Goal: Task Accomplishment & Management: Manage account settings

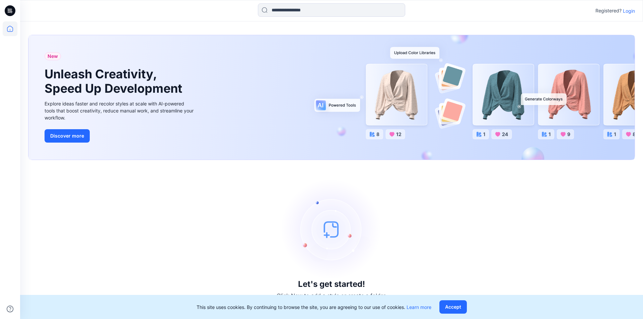
click at [626, 9] on p "Login" at bounding box center [629, 10] width 12 height 7
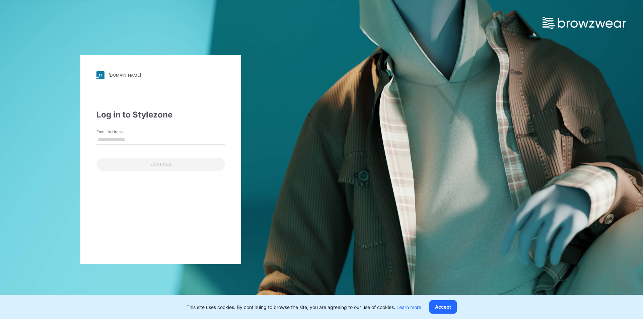
type input "**********"
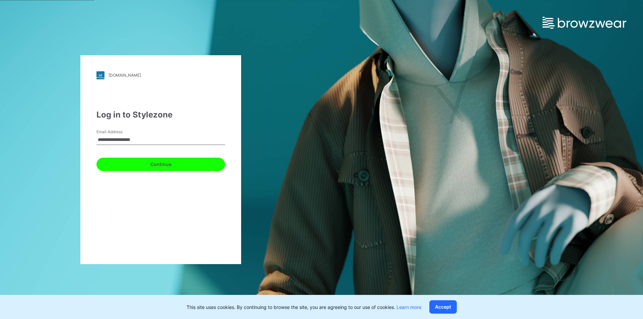
click at [222, 168] on button "Continue" at bounding box center [160, 164] width 129 height 13
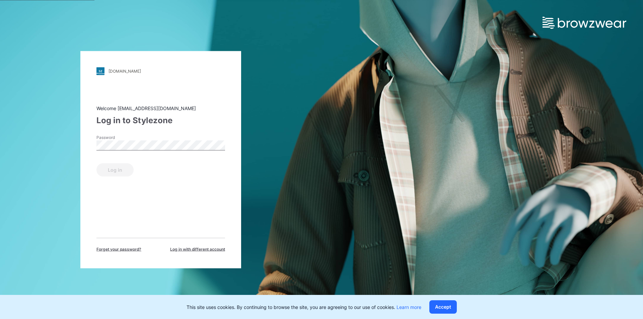
click at [159, 152] on div "Password" at bounding box center [160, 144] width 129 height 20
click at [146, 160] on form "Password Log in" at bounding box center [160, 155] width 129 height 42
click at [124, 174] on button "Log in" at bounding box center [114, 169] width 37 height 13
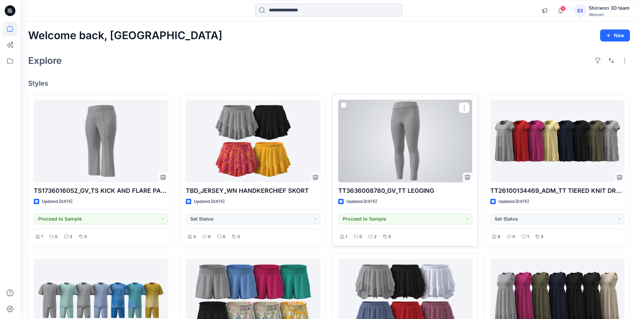
click at [435, 152] on div at bounding box center [405, 141] width 134 height 83
